Goal: Transaction & Acquisition: Download file/media

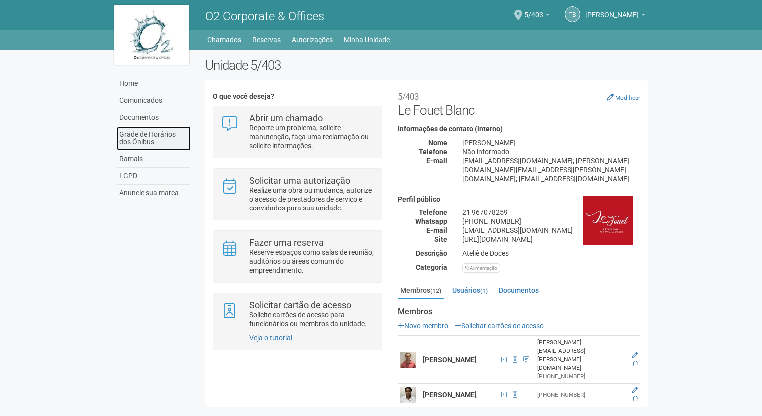
click at [143, 129] on link "Grade de Horários dos Ônibus" at bounding box center [154, 138] width 74 height 24
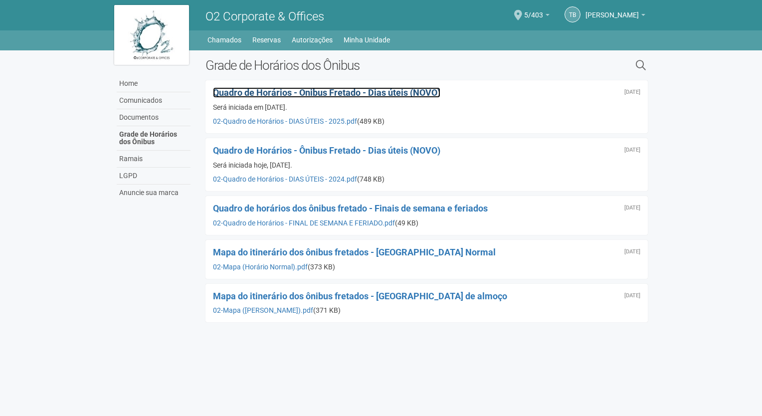
click at [351, 91] on span "Quadro de Horários - Ônibus Fretado - Dias úteis (NOVO)" at bounding box center [326, 92] width 227 height 10
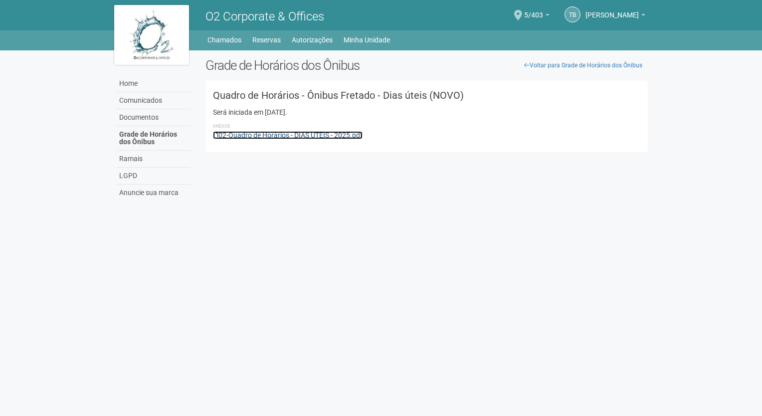
click at [336, 135] on link "02-Quadro de Horários - DIAS ÚTEIS - 2025.pdf" at bounding box center [288, 135] width 150 height 8
click at [332, 139] on link "02-Quadro de Horários - DIAS ÚTEIS - 2025.pdf" at bounding box center [288, 135] width 150 height 8
click at [570, 66] on link "Voltar para Grade de Horários dos Ônibus" at bounding box center [583, 65] width 129 height 15
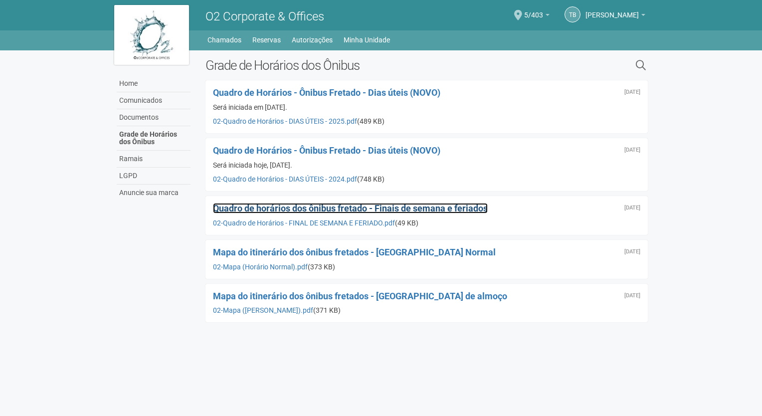
click at [464, 208] on span "Quadro de horários dos ônibus fretado - Finais de semana e feriados" at bounding box center [350, 208] width 275 height 10
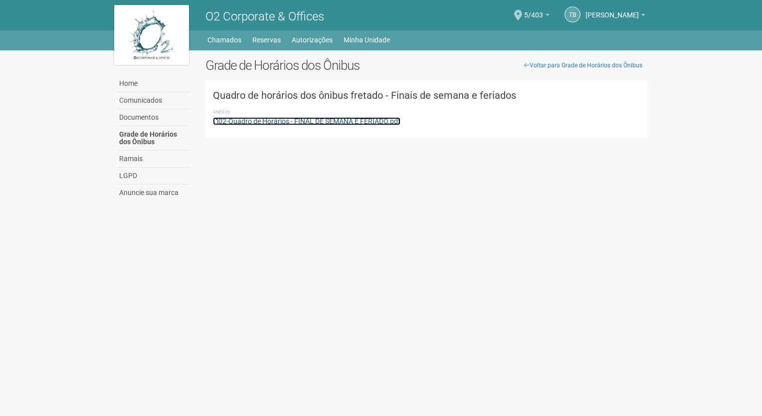
click at [361, 119] on link "02-Quadro de Horários - FINAL DE SEMANA E FERIADO.pdf" at bounding box center [306, 121] width 187 height 8
